Goal: Task Accomplishment & Management: Manage account settings

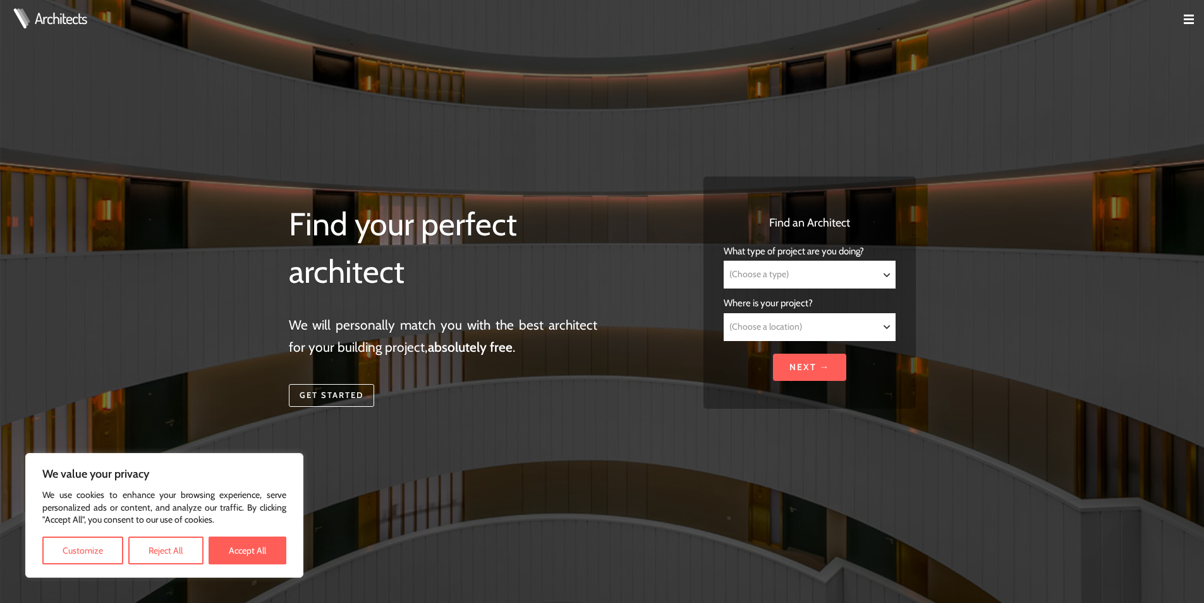
click at [1184, 17] on td at bounding box center [1184, 20] width 40 height 40
click at [1189, 15] on img at bounding box center [1189, 20] width 10 height 10
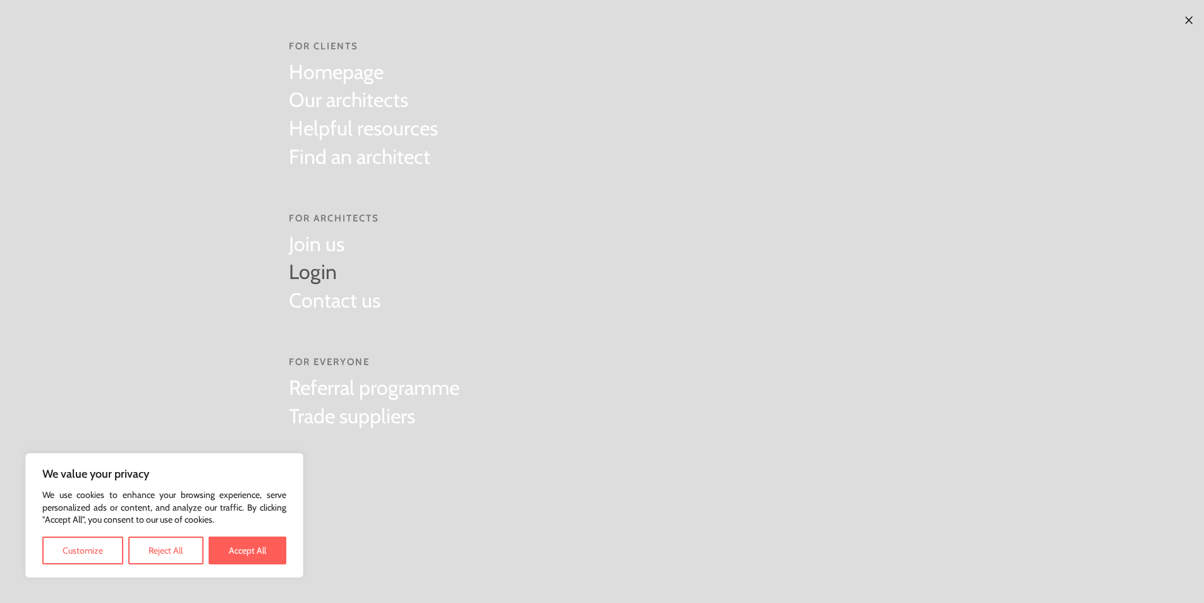
click at [321, 275] on link "Login" at bounding box center [335, 272] width 92 height 28
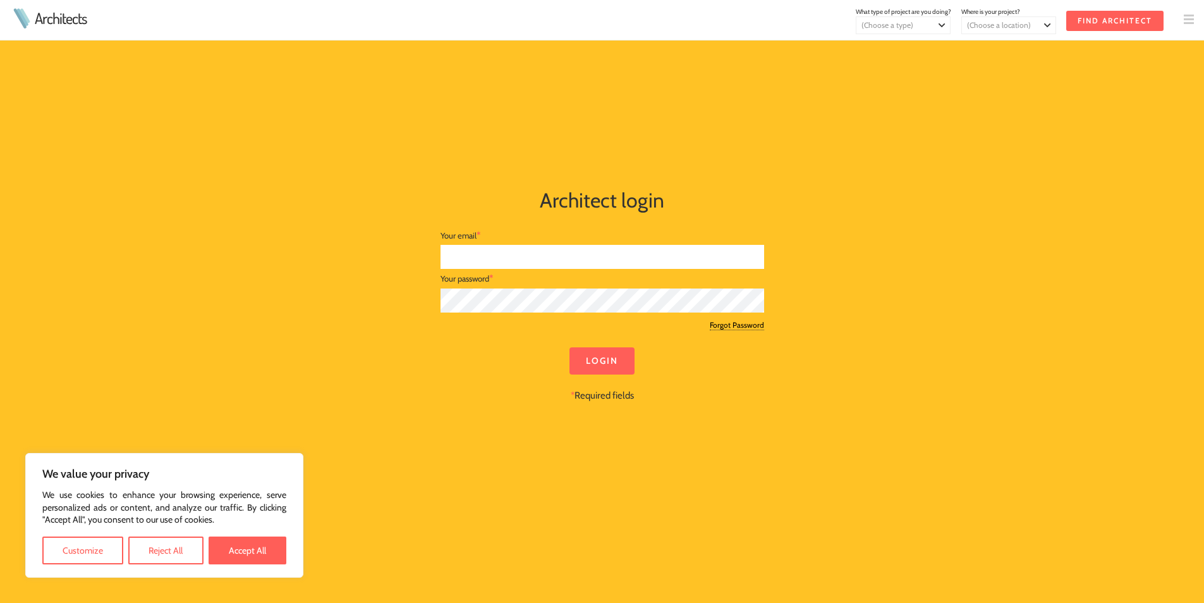
click at [494, 259] on input "text" at bounding box center [603, 257] width 324 height 25
type input "[PERSON_NAME][EMAIL_ADDRESS][DOMAIN_NAME]"
click at [570, 347] on input "Login" at bounding box center [602, 360] width 65 height 27
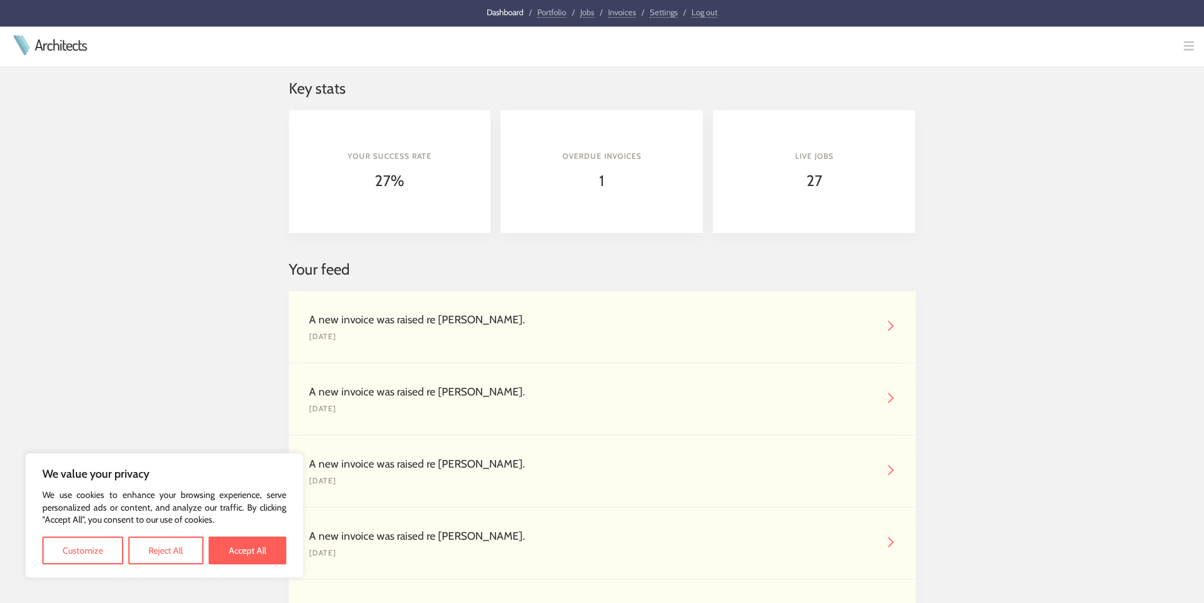
click at [587, 9] on link "Jobs" at bounding box center [587, 12] width 14 height 11
